Goal: Information Seeking & Learning: Learn about a topic

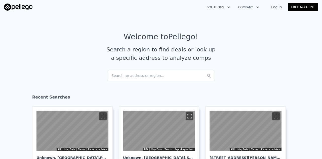
click at [143, 76] on div "Search an address or region..." at bounding box center [161, 75] width 108 height 11
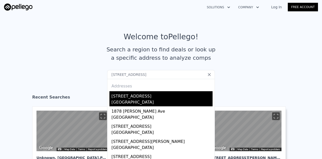
type input "[STREET_ADDRESS]"
click at [119, 97] on div "[STREET_ADDRESS]" at bounding box center [161, 95] width 101 height 8
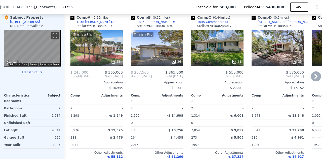
click at [105, 56] on div "This is a Flip 55" at bounding box center [96, 48] width 52 height 36
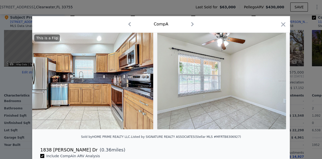
scroll to position [0, 3195]
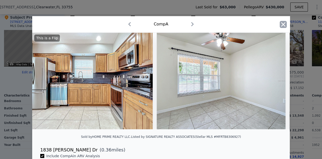
click at [282, 22] on icon "button" at bounding box center [283, 24] width 7 height 7
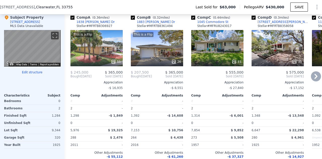
scroll to position [498, 0]
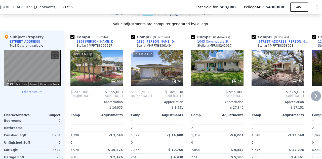
click at [173, 79] on div "This is a Flip 26" at bounding box center [157, 68] width 52 height 36
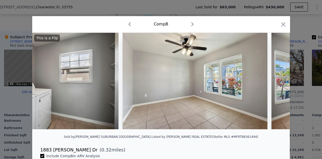
scroll to position [0, 1860]
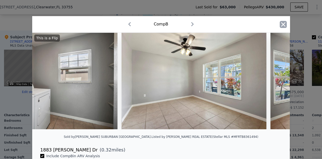
click at [280, 26] on icon "button" at bounding box center [283, 24] width 7 height 7
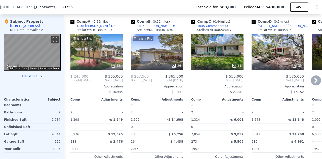
scroll to position [514, 0]
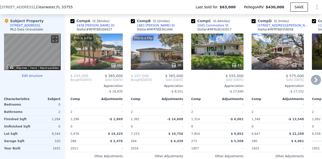
click at [218, 68] on div "61" at bounding box center [217, 65] width 48 height 5
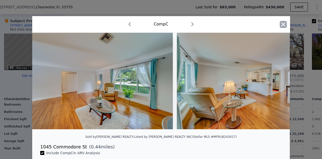
click at [281, 25] on icon "button" at bounding box center [283, 24] width 7 height 7
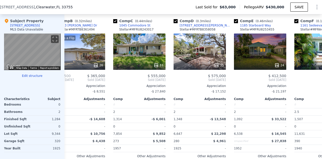
scroll to position [0, 81]
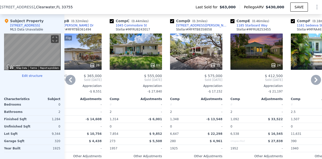
click at [248, 56] on div "24" at bounding box center [256, 51] width 52 height 36
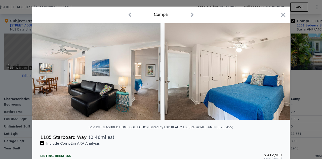
scroll to position [45, 0]
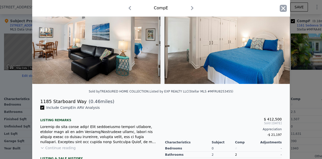
click at [283, 11] on icon "button" at bounding box center [283, 8] width 7 height 7
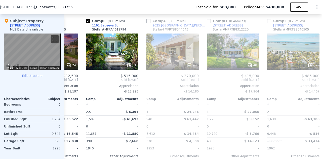
scroll to position [0, 296]
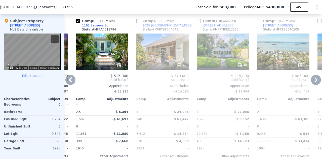
click at [223, 49] on div "48" at bounding box center [223, 51] width 52 height 36
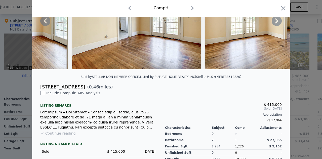
scroll to position [65, 0]
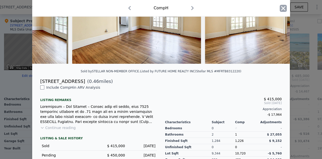
click at [280, 8] on icon "button" at bounding box center [283, 8] width 7 height 7
